Goal: Task Accomplishment & Management: Manage account settings

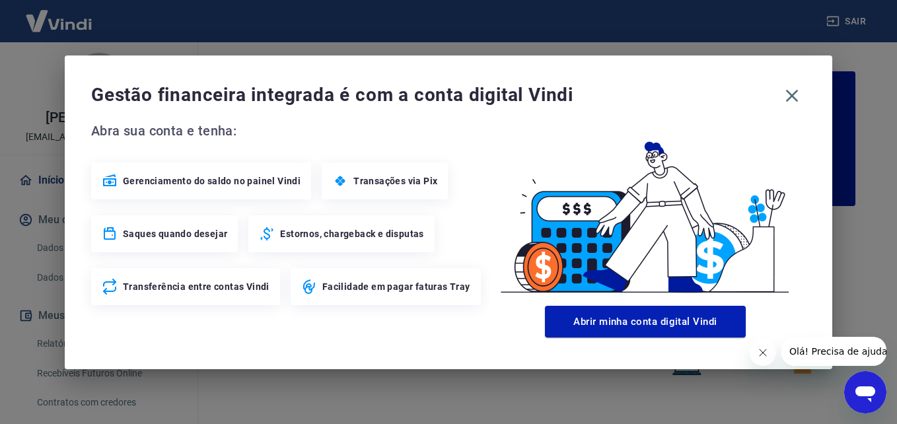
drag, startPoint x: 797, startPoint y: 99, endPoint x: 748, endPoint y: 104, distance: 49.1
click at [796, 99] on icon "button" at bounding box center [791, 95] width 21 height 21
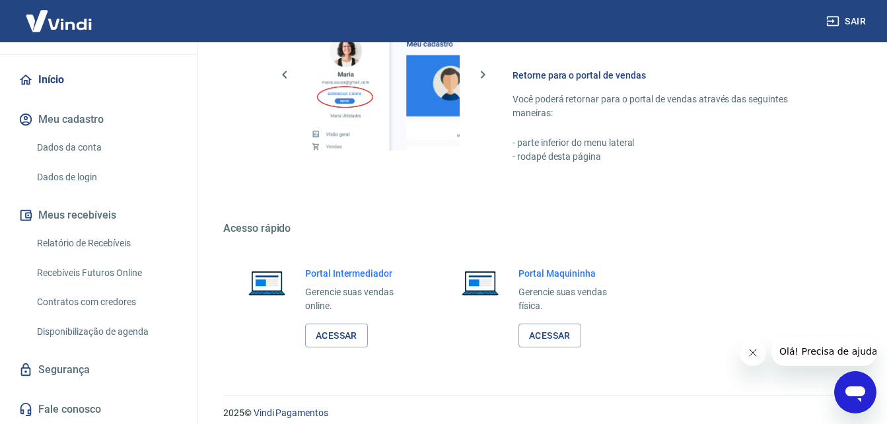
scroll to position [797, 0]
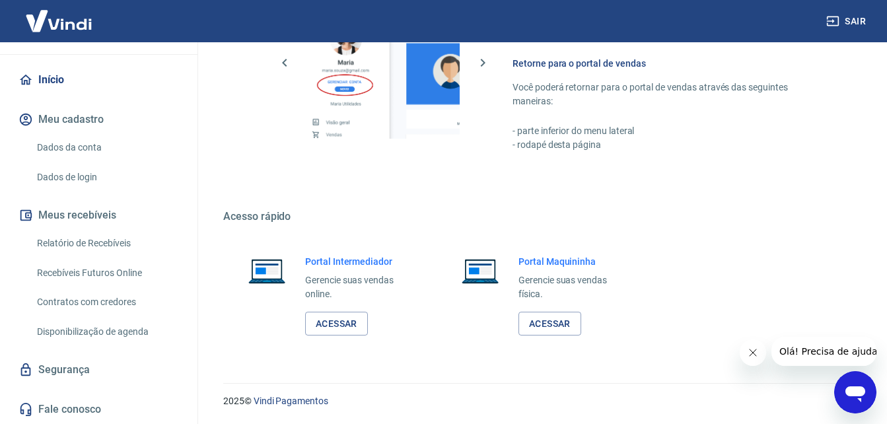
click at [332, 288] on p "Gerencie suas vendas online." at bounding box center [359, 287] width 108 height 28
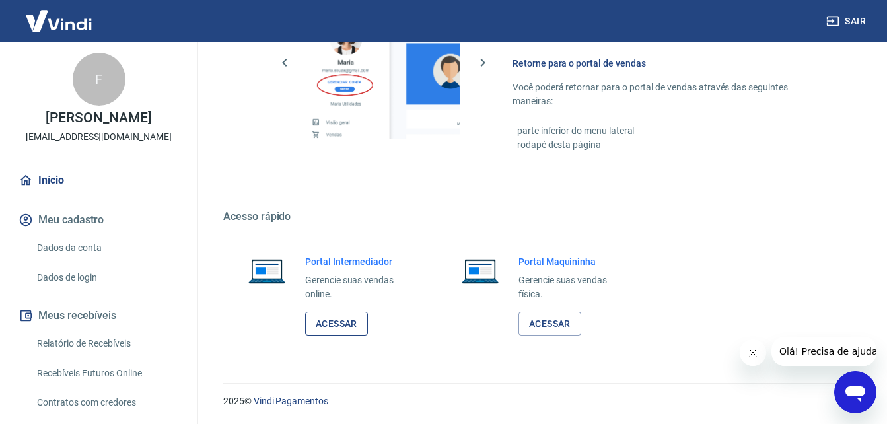
click at [342, 320] on link "Acessar" at bounding box center [336, 324] width 63 height 24
